Goal: Information Seeking & Learning: Find specific fact

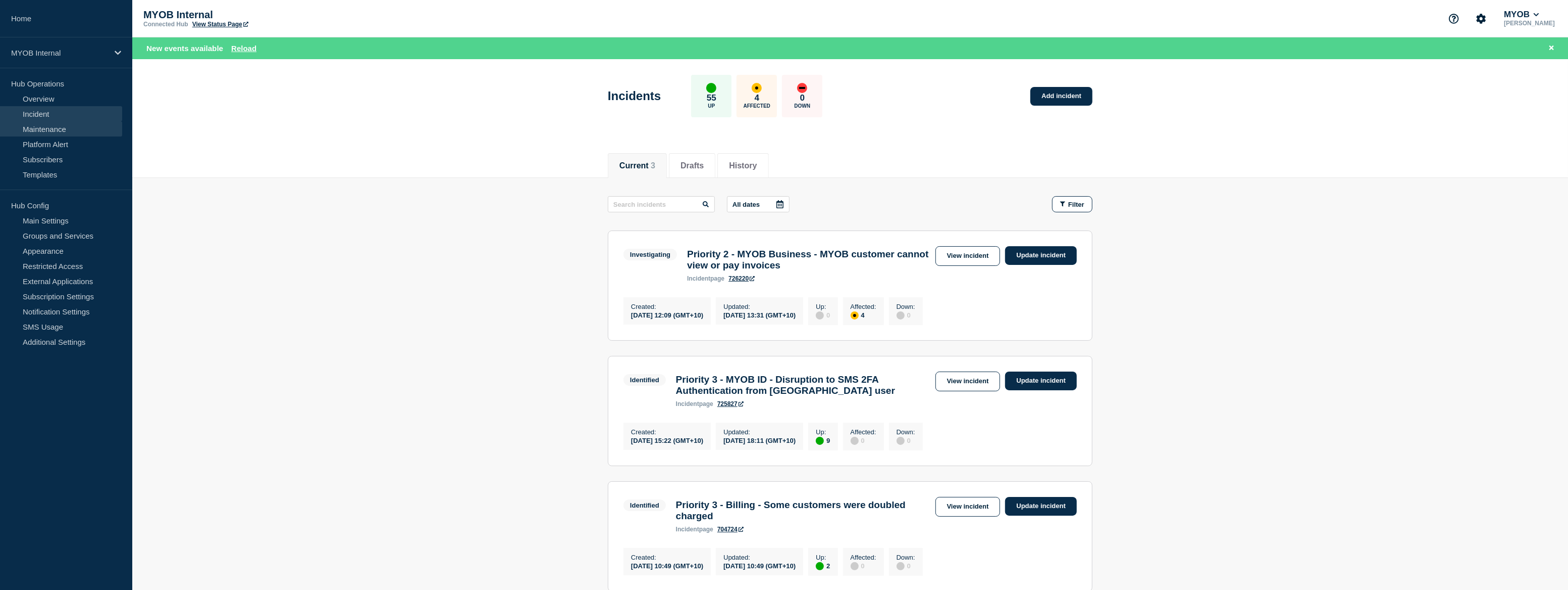
drag, startPoint x: 0, startPoint y: 0, endPoint x: 48, endPoint y: 132, distance: 140.5
click at [48, 132] on link "Maintenance" at bounding box center [61, 129] width 122 height 15
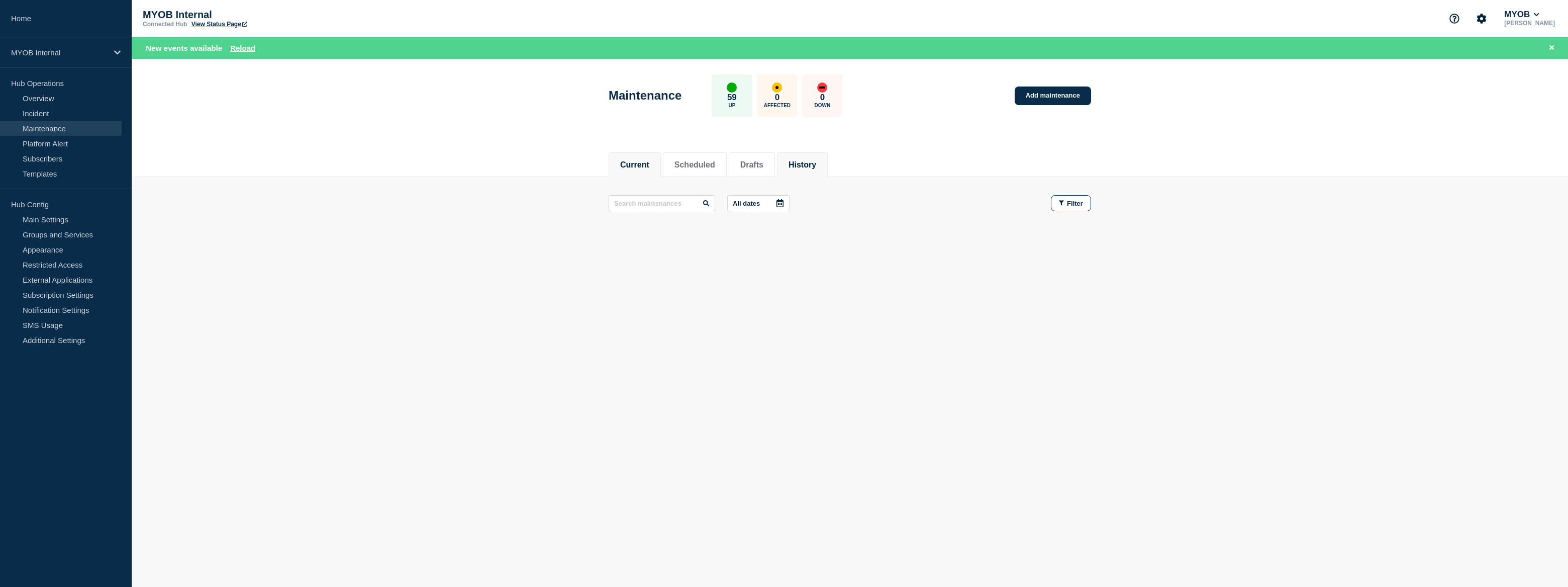
click at [810, 163] on button "History" at bounding box center [802, 164] width 27 height 9
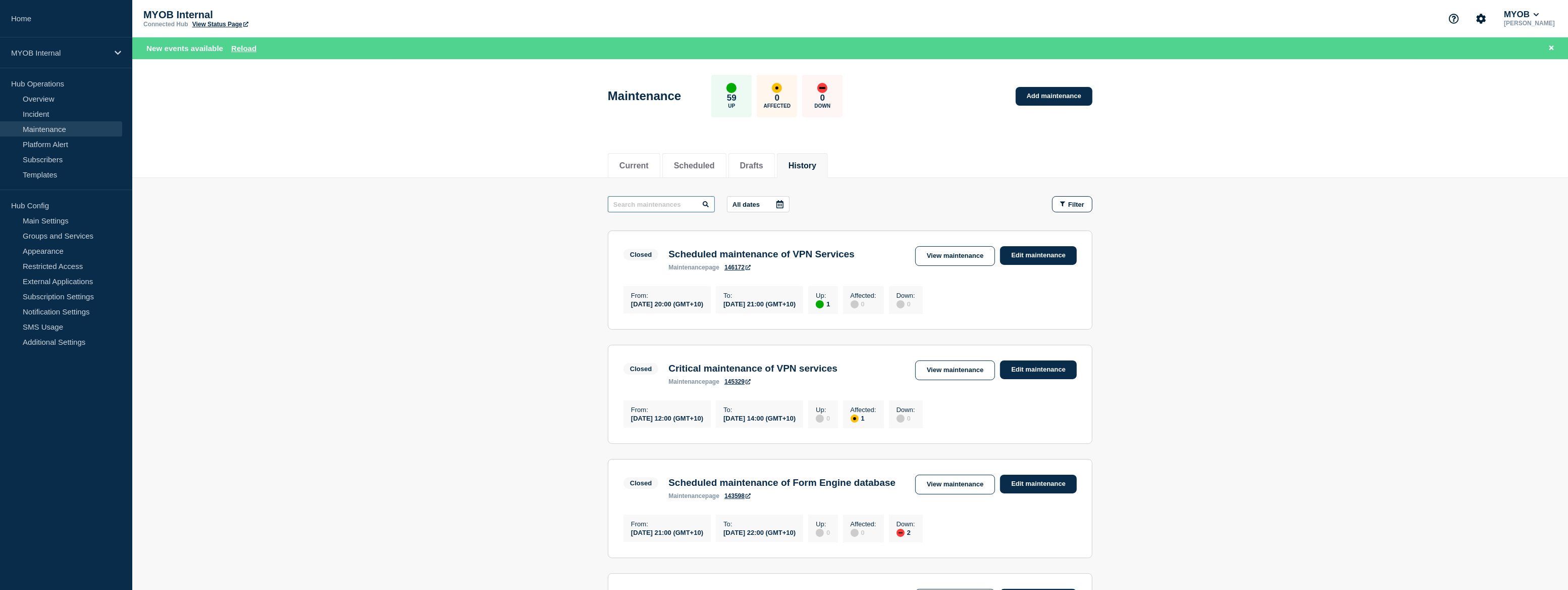
click at [667, 206] on input "text" at bounding box center [661, 204] width 107 height 16
type input "ATO"
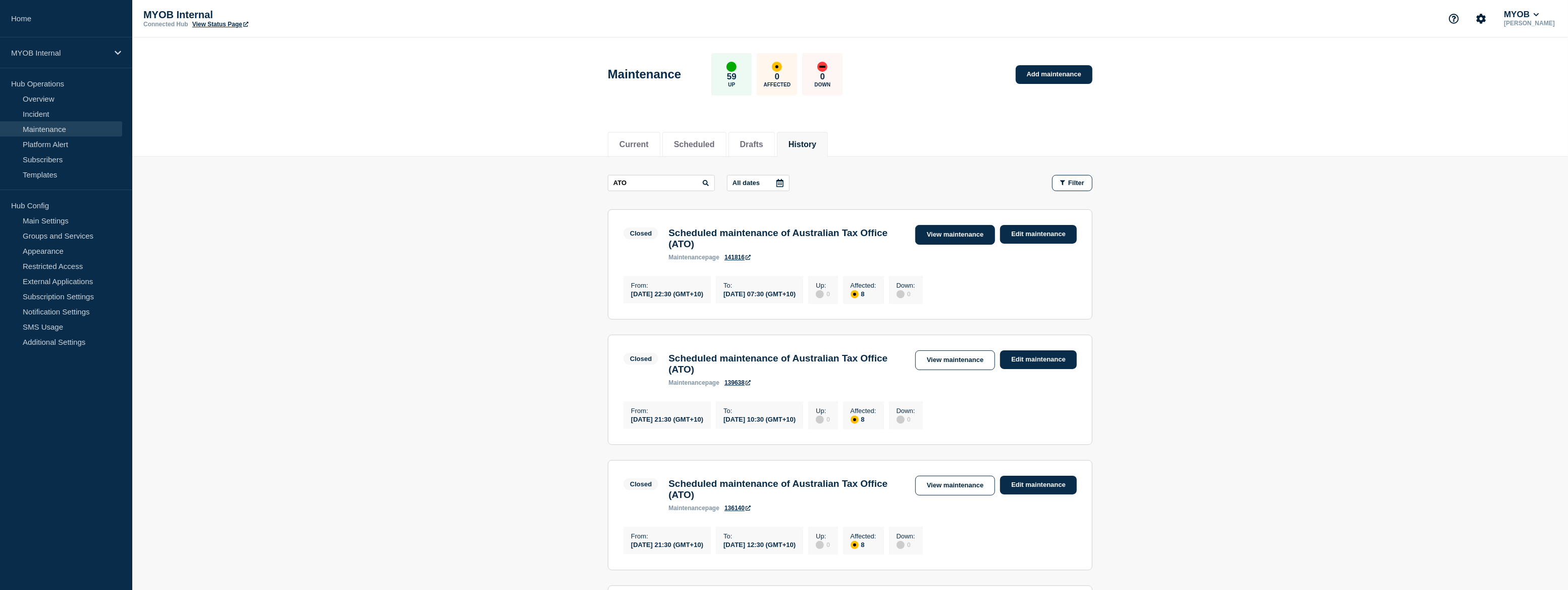
click at [957, 234] on link "View maintenance" at bounding box center [955, 234] width 80 height 20
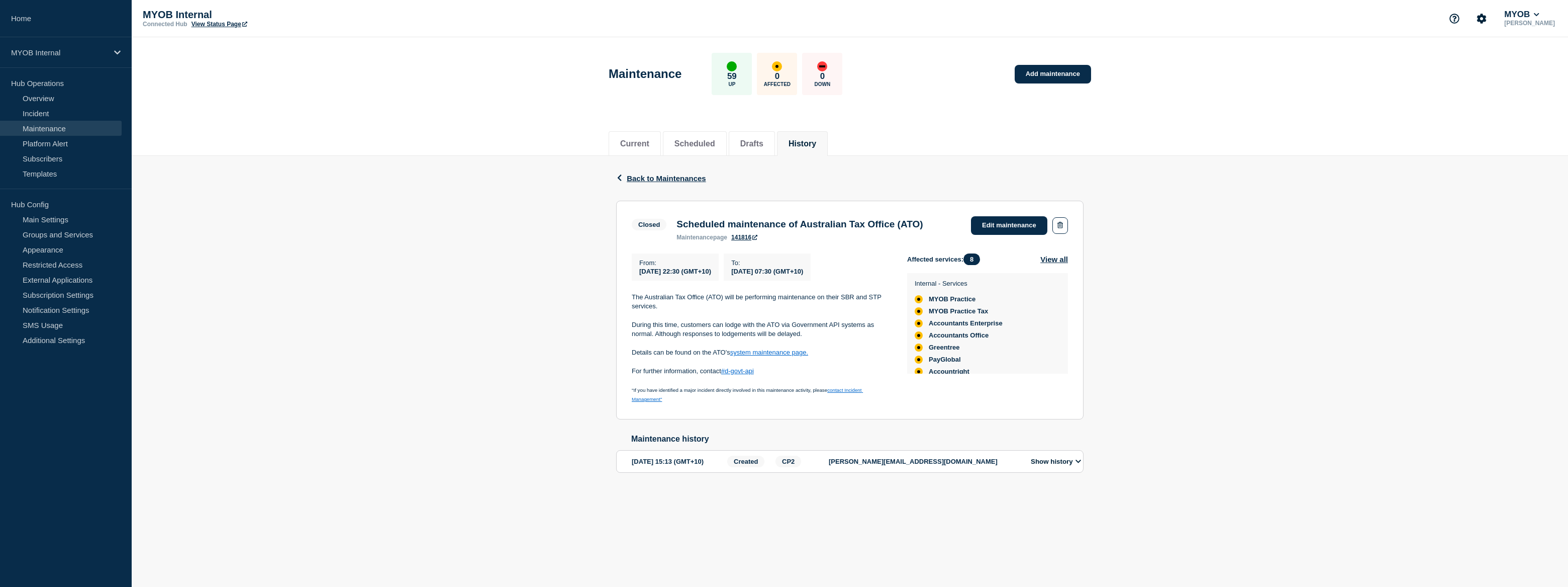
click at [788, 356] on link "system maintenance page." at bounding box center [769, 352] width 78 height 7
